Goal: Task Accomplishment & Management: Use online tool/utility

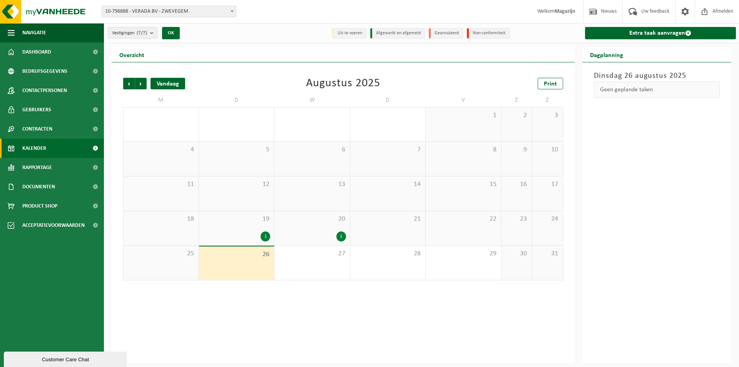
click at [168, 84] on div "Vandaag" at bounding box center [168, 84] width 35 height 12
click at [141, 84] on span "Volgende" at bounding box center [141, 84] width 12 height 12
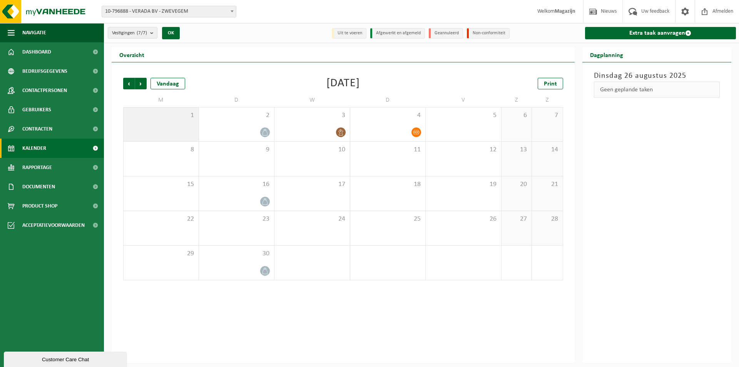
drag, startPoint x: 181, startPoint y: 127, endPoint x: 172, endPoint y: 129, distance: 8.7
click at [174, 129] on div "1" at bounding box center [161, 124] width 75 height 34
click at [170, 128] on div "1" at bounding box center [161, 124] width 75 height 34
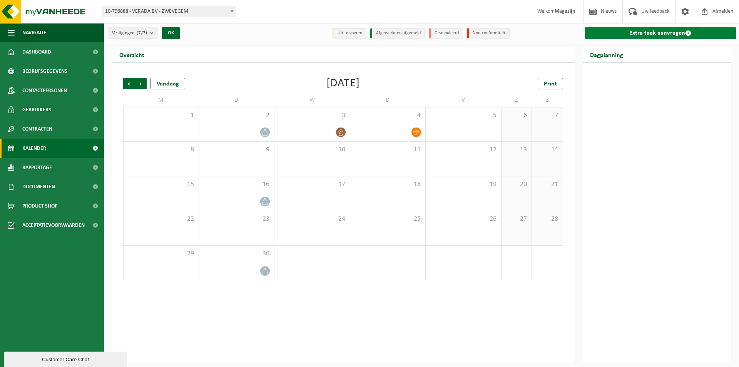
click at [647, 31] on link "Extra taak aanvragen" at bounding box center [660, 33] width 151 height 12
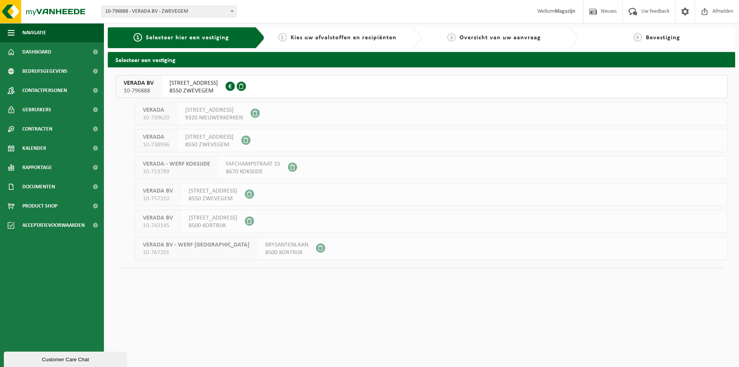
click at [205, 88] on span "8550 ZWEVEGEM" at bounding box center [193, 91] width 48 height 8
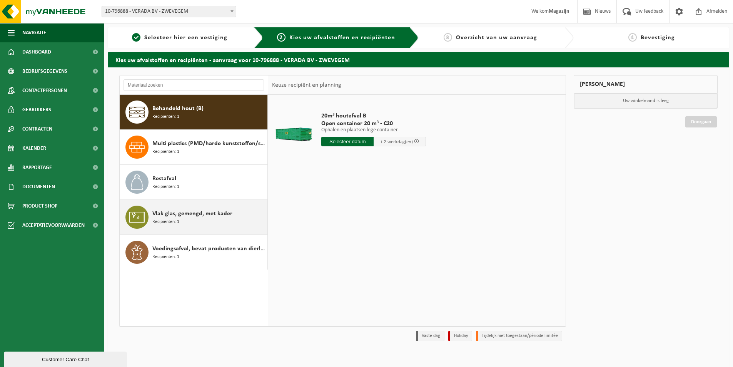
click at [180, 217] on span "Vlak glas, gemengd, met kader" at bounding box center [192, 213] width 80 height 9
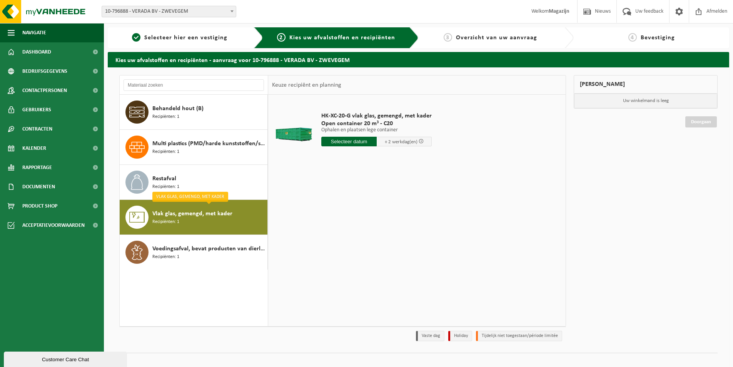
click at [338, 141] on input "text" at bounding box center [348, 142] width 55 height 10
click at [409, 156] on icon at bounding box center [409, 159] width 12 height 12
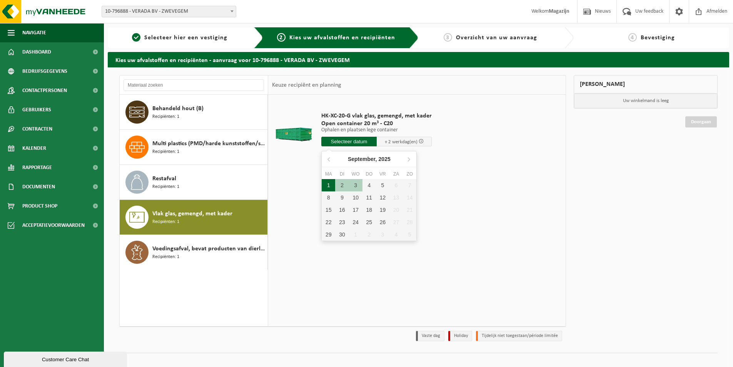
click at [328, 183] on div "1" at bounding box center [328, 185] width 13 height 12
type input "Van 2025-09-01"
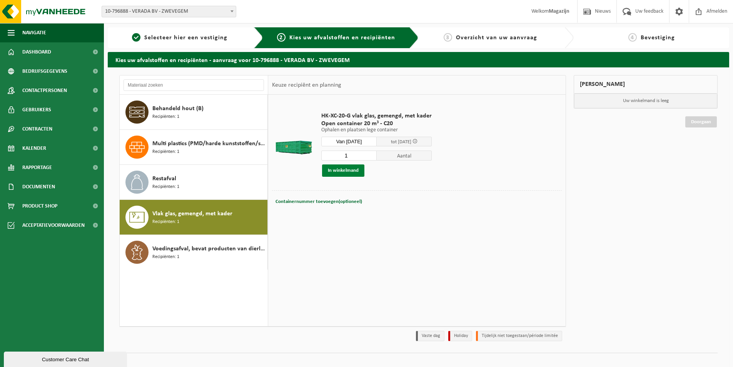
click at [344, 172] on button "In winkelmand" at bounding box center [343, 170] width 42 height 12
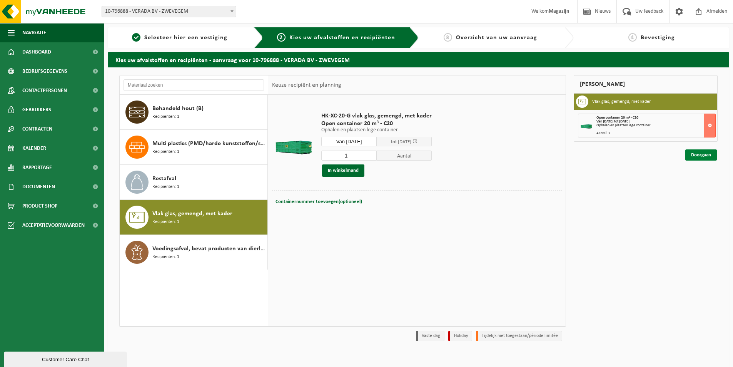
click at [703, 155] on link "Doorgaan" at bounding box center [702, 154] width 32 height 11
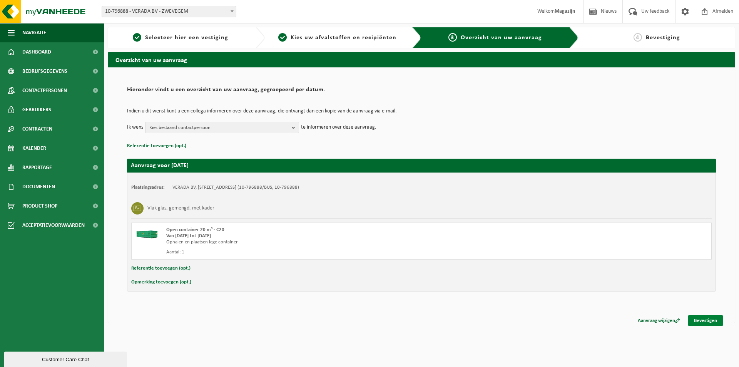
click at [698, 318] on link "Bevestigen" at bounding box center [705, 320] width 35 height 11
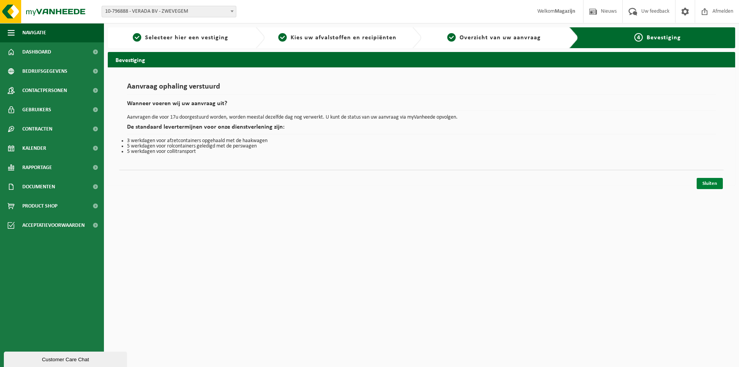
click at [714, 182] on link "Sluiten" at bounding box center [710, 183] width 26 height 11
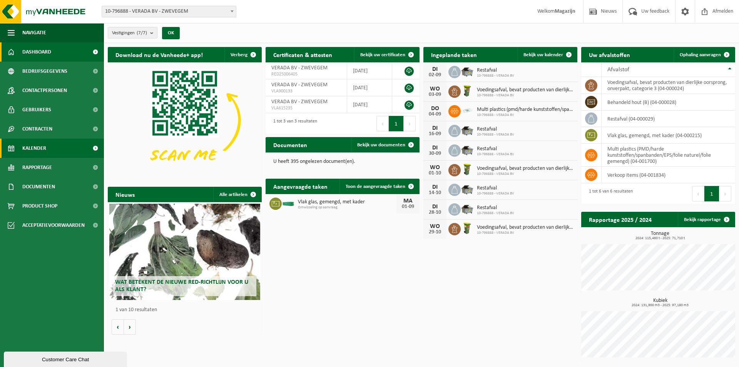
click at [42, 149] on span "Kalender" at bounding box center [34, 148] width 24 height 19
